Goal: Navigation & Orientation: Find specific page/section

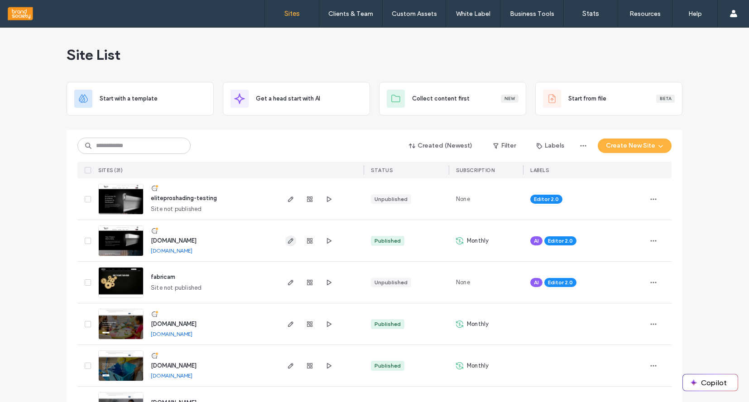
click at [287, 242] on icon "button" at bounding box center [290, 240] width 7 height 7
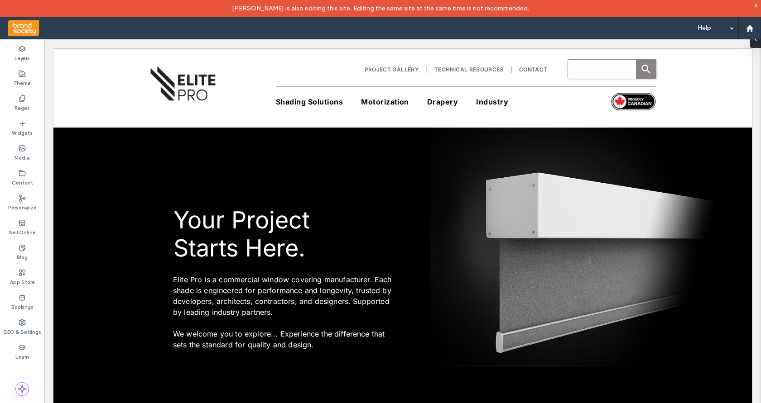
click at [23, 101] on use at bounding box center [21, 99] width 5 height 6
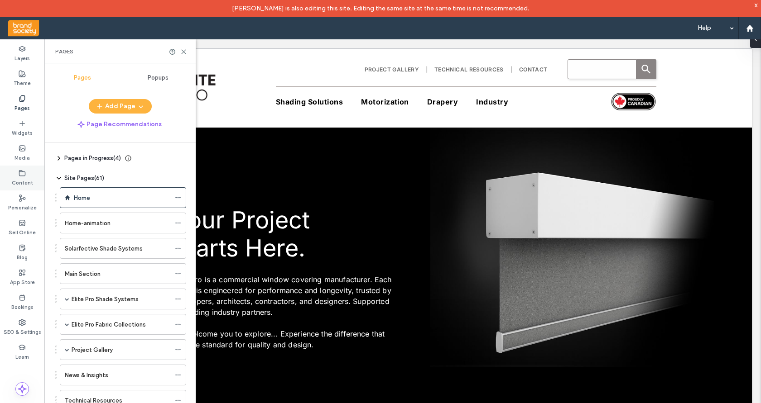
click at [20, 175] on icon at bounding box center [22, 173] width 7 height 7
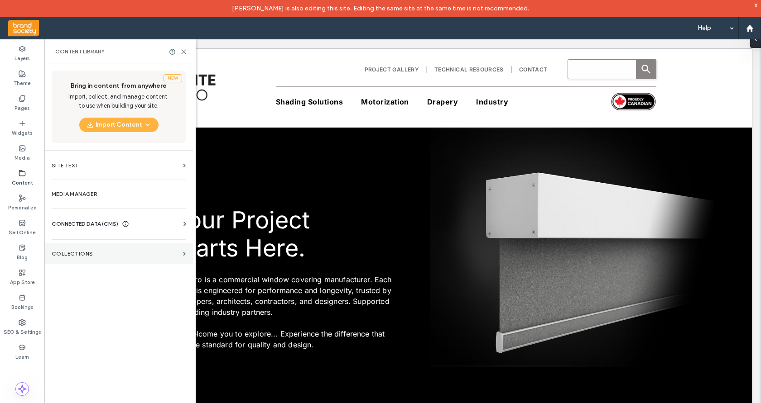
click at [88, 258] on section "Collections" at bounding box center [118, 254] width 148 height 21
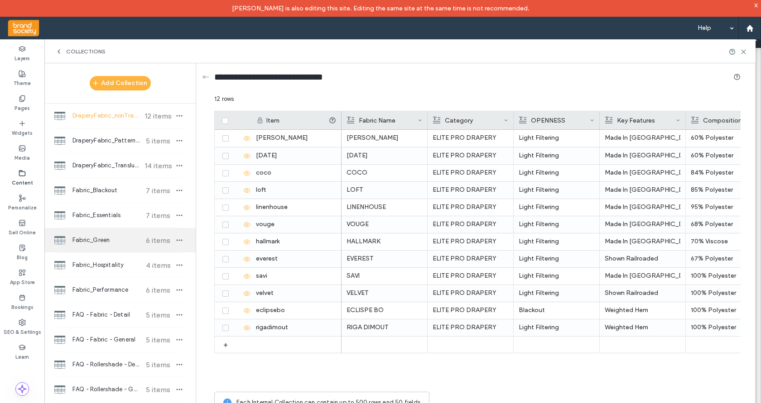
scroll to position [176, 0]
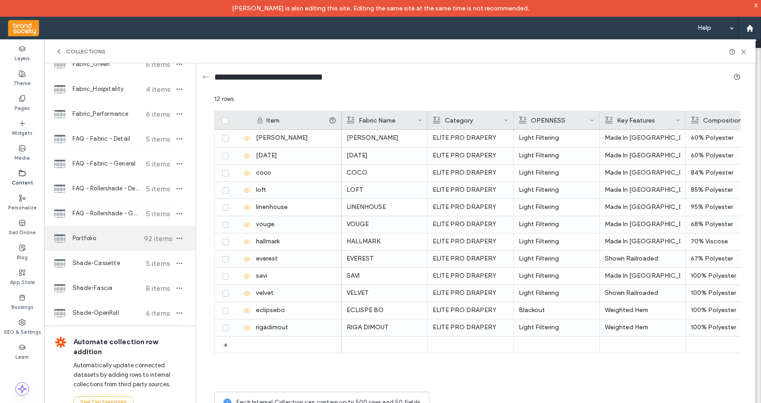
click at [90, 238] on span "Portfolio" at bounding box center [105, 238] width 67 height 9
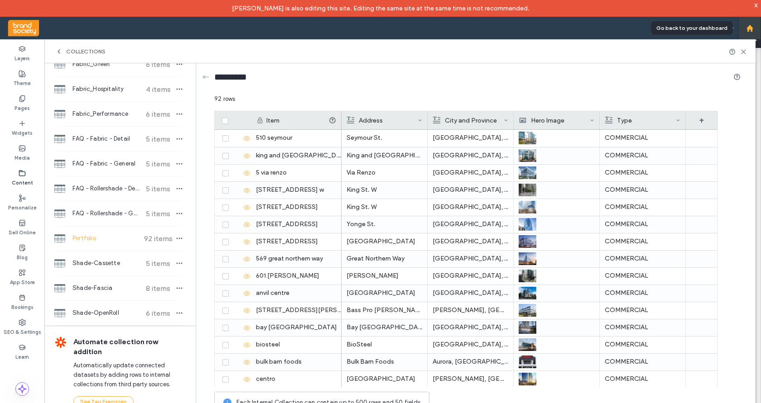
click at [751, 29] on use at bounding box center [749, 27] width 7 height 7
